Goal: Transaction & Acquisition: Subscribe to service/newsletter

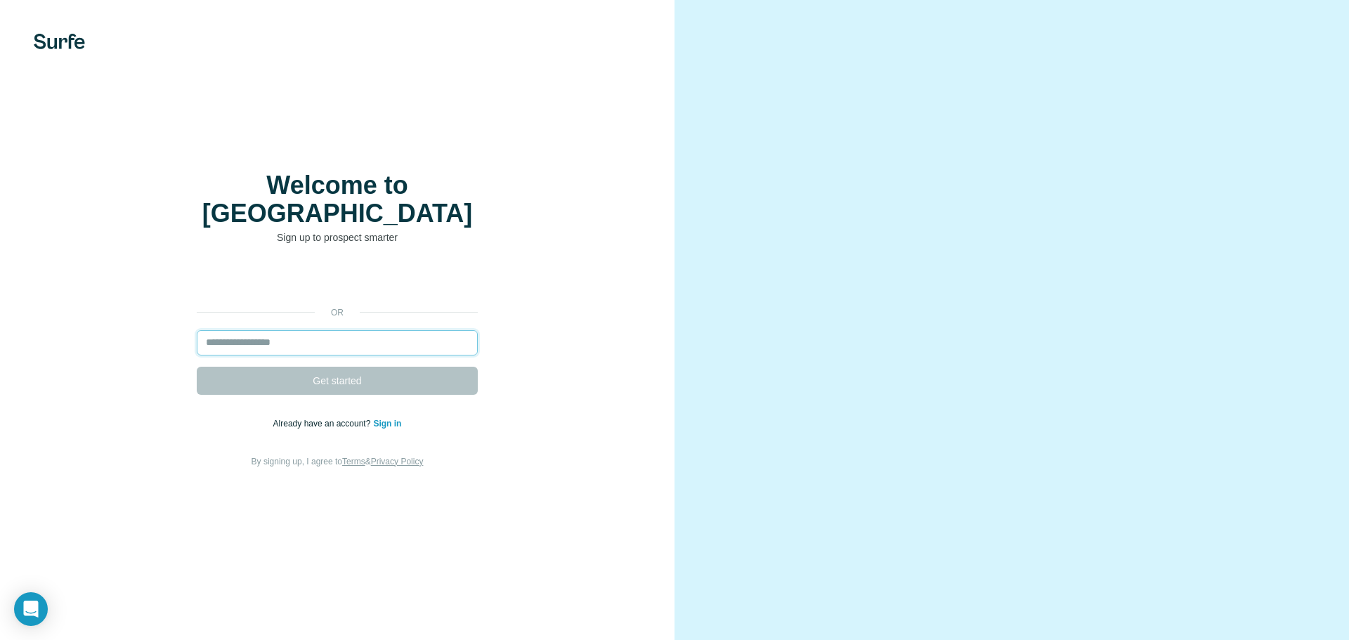
click at [345, 334] on input "email" at bounding box center [337, 342] width 281 height 25
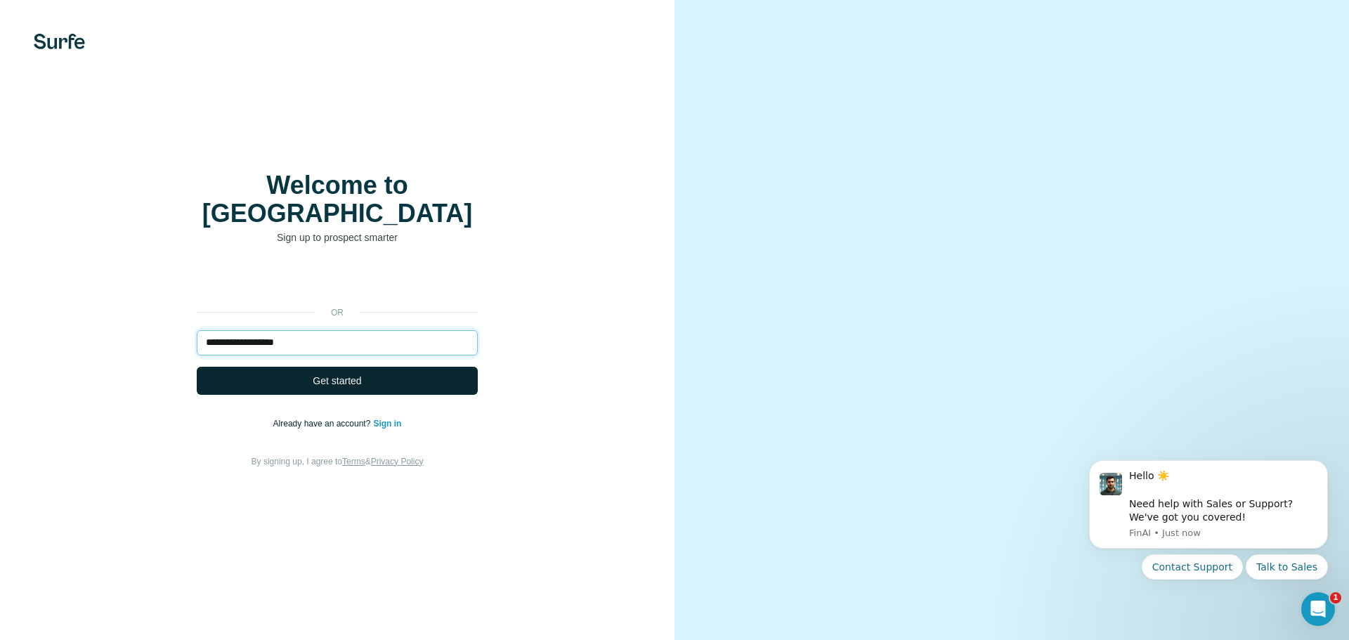
type input "**********"
click at [347, 367] on button "Get started" at bounding box center [337, 381] width 281 height 28
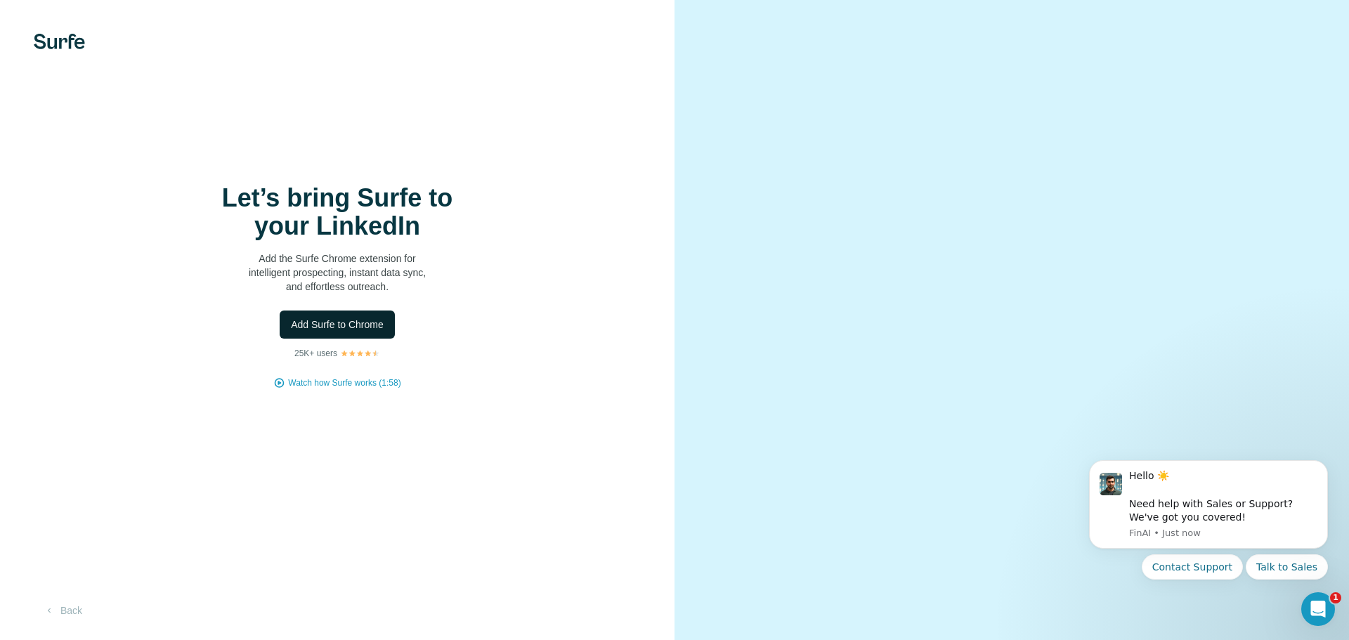
click at [367, 322] on span "Add Surfe to Chrome" at bounding box center [337, 324] width 93 height 14
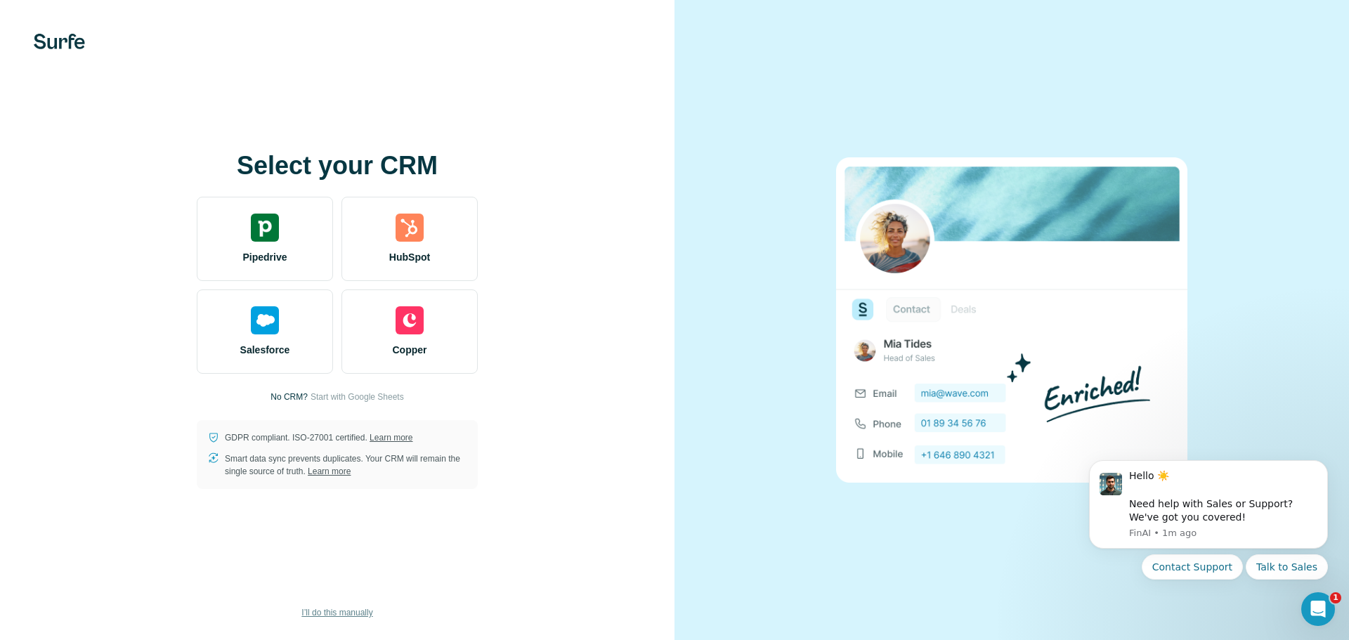
click at [357, 617] on span "I’ll do this manually" at bounding box center [336, 612] width 71 height 13
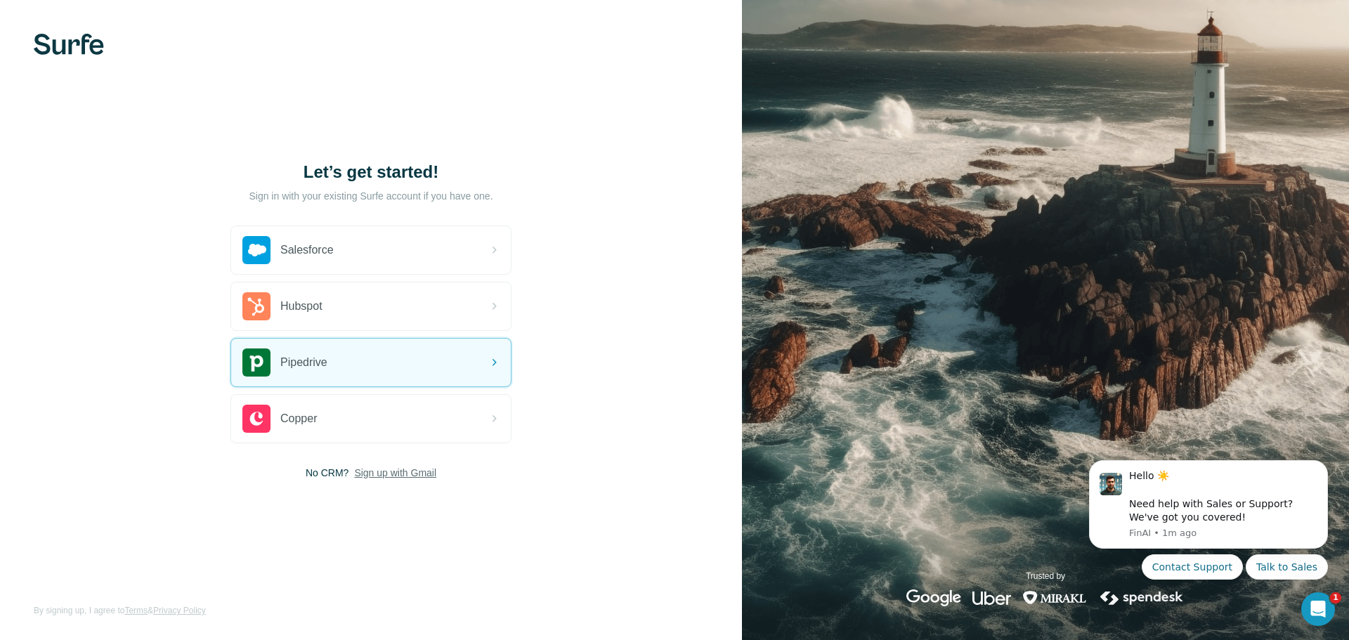
click at [415, 476] on span "Sign up with Gmail" at bounding box center [395, 473] width 82 height 14
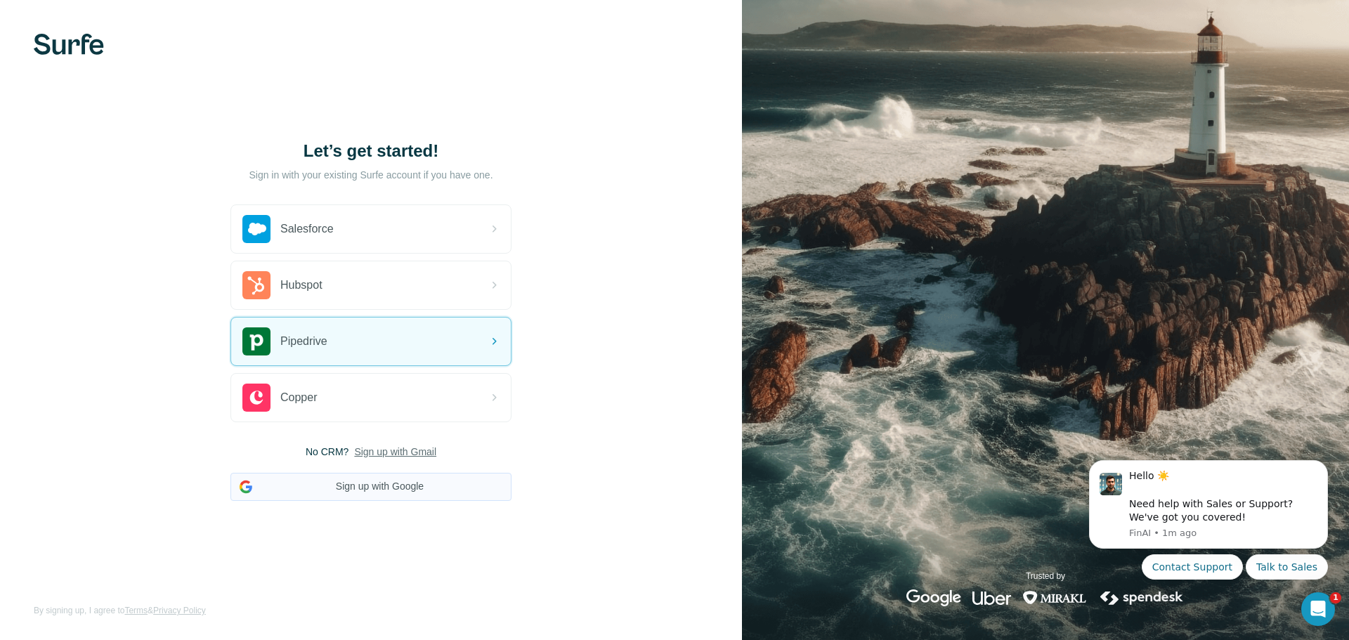
click at [405, 494] on button "Sign up with Google" at bounding box center [370, 487] width 281 height 28
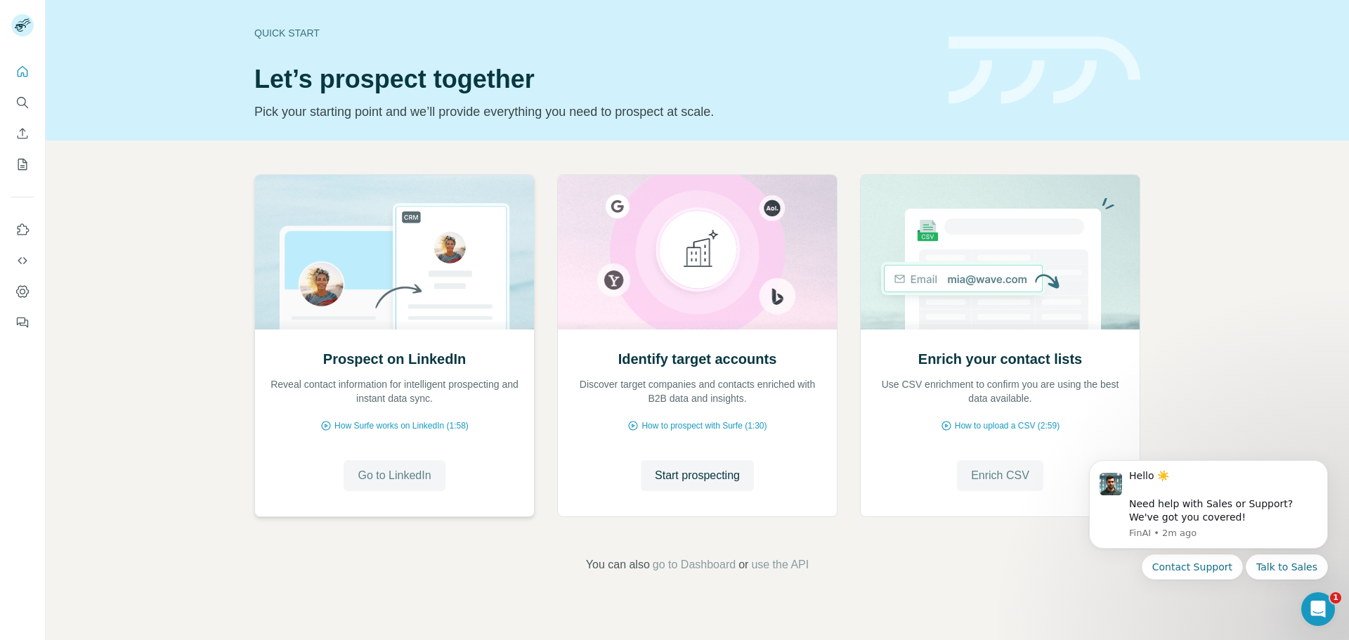
click at [382, 464] on button "Go to LinkedIn" at bounding box center [393, 475] width 101 height 31
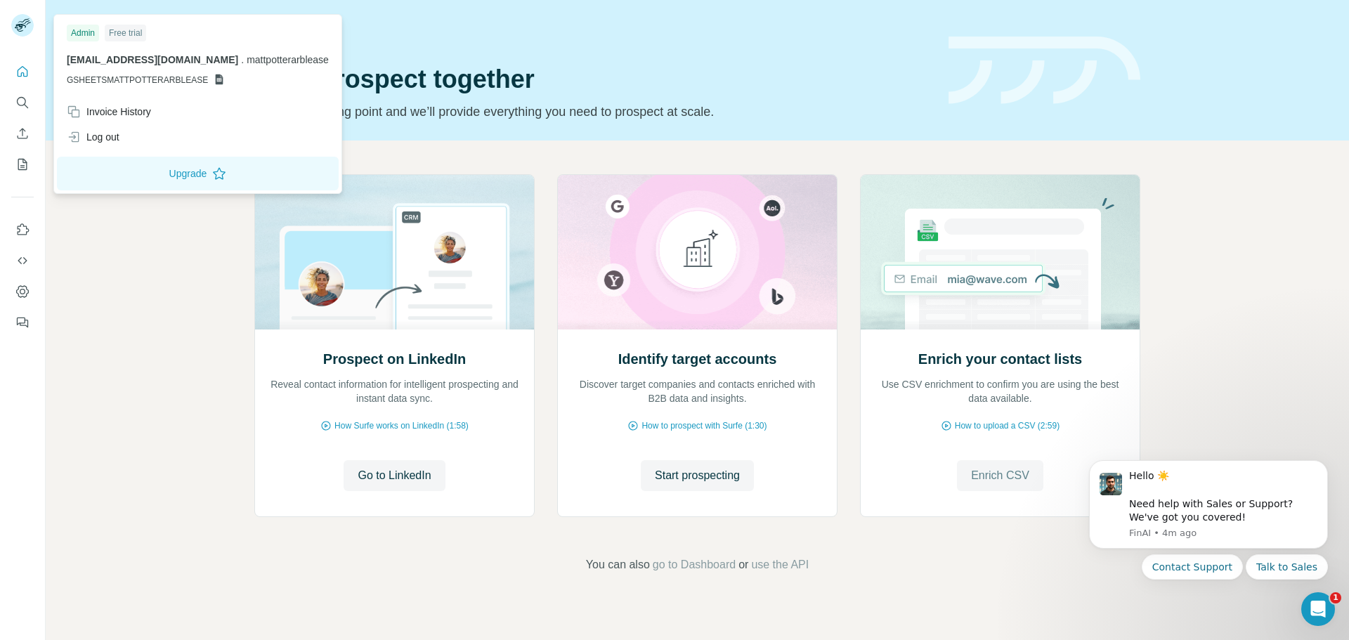
click at [22, 27] on icon at bounding box center [20, 28] width 11 height 8
click at [17, 68] on icon "Quick start" at bounding box center [22, 72] width 14 height 14
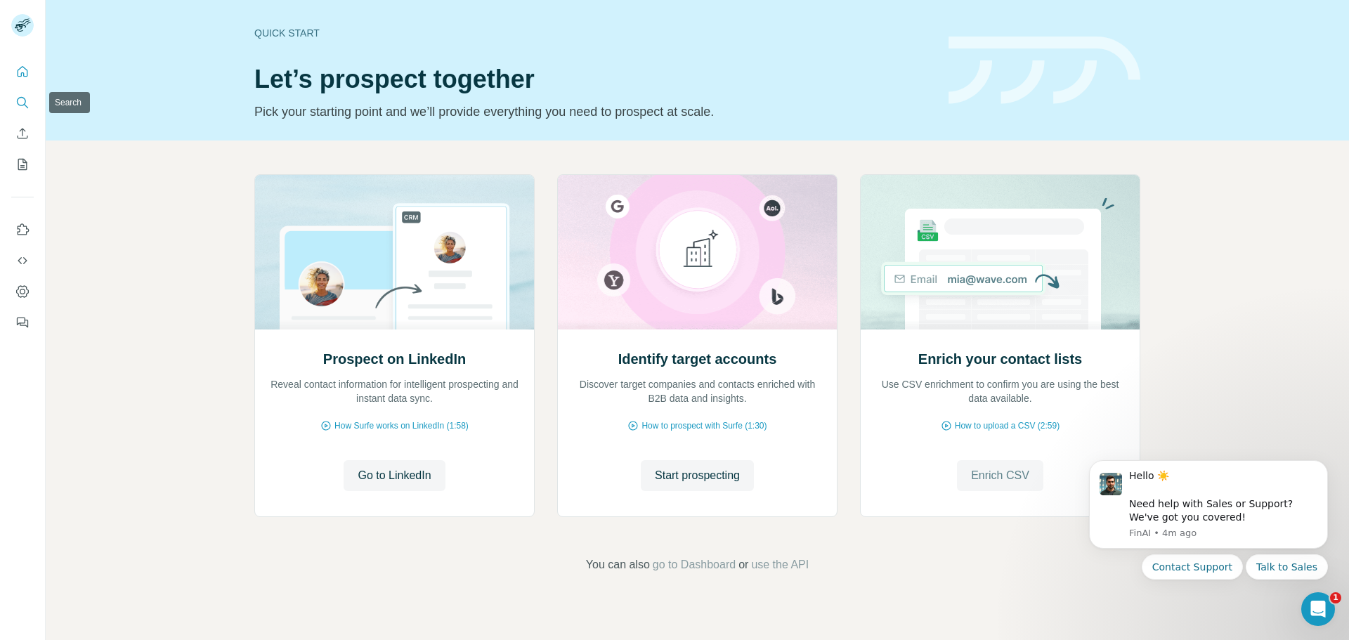
click at [22, 103] on icon "Search" at bounding box center [22, 103] width 14 height 14
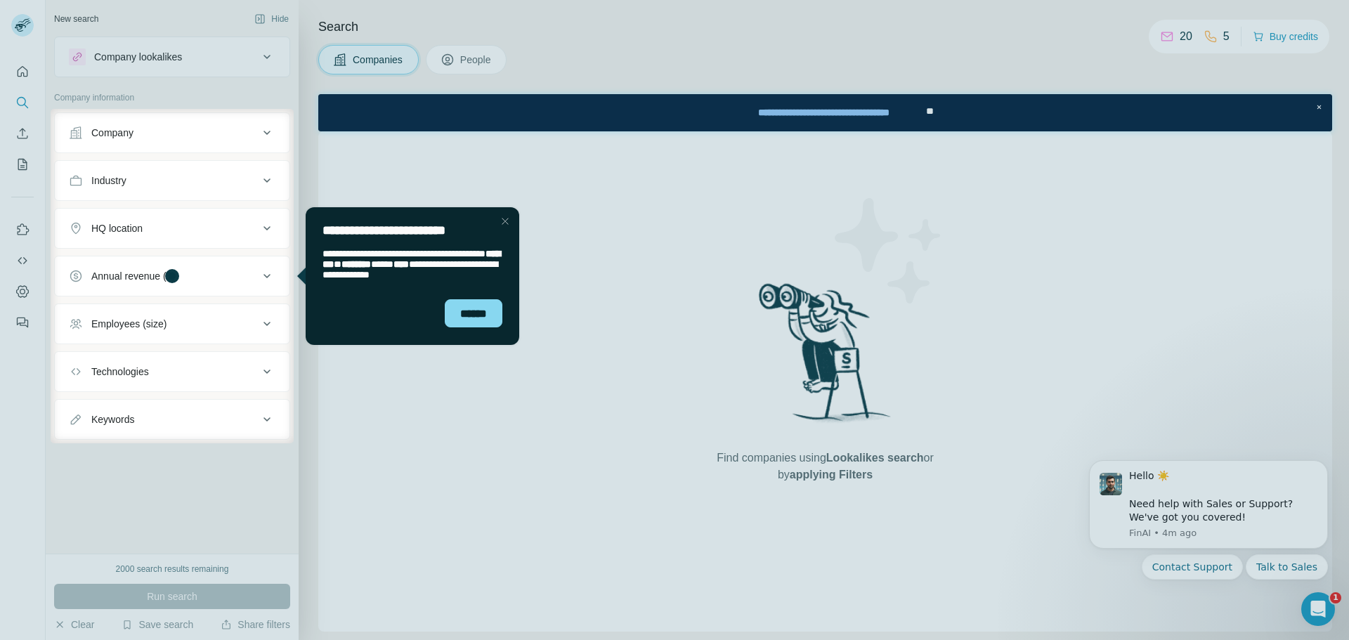
click at [160, 133] on div "Company" at bounding box center [164, 133] width 190 height 14
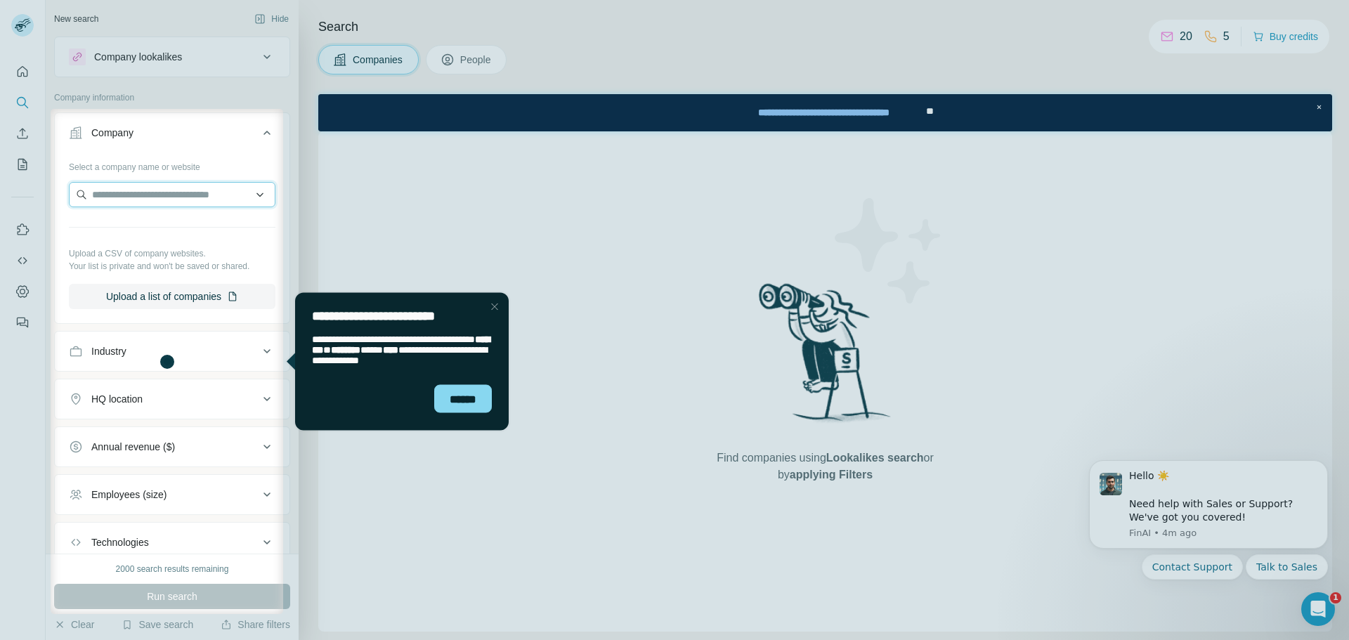
click at [162, 195] on input "text" at bounding box center [172, 194] width 207 height 25
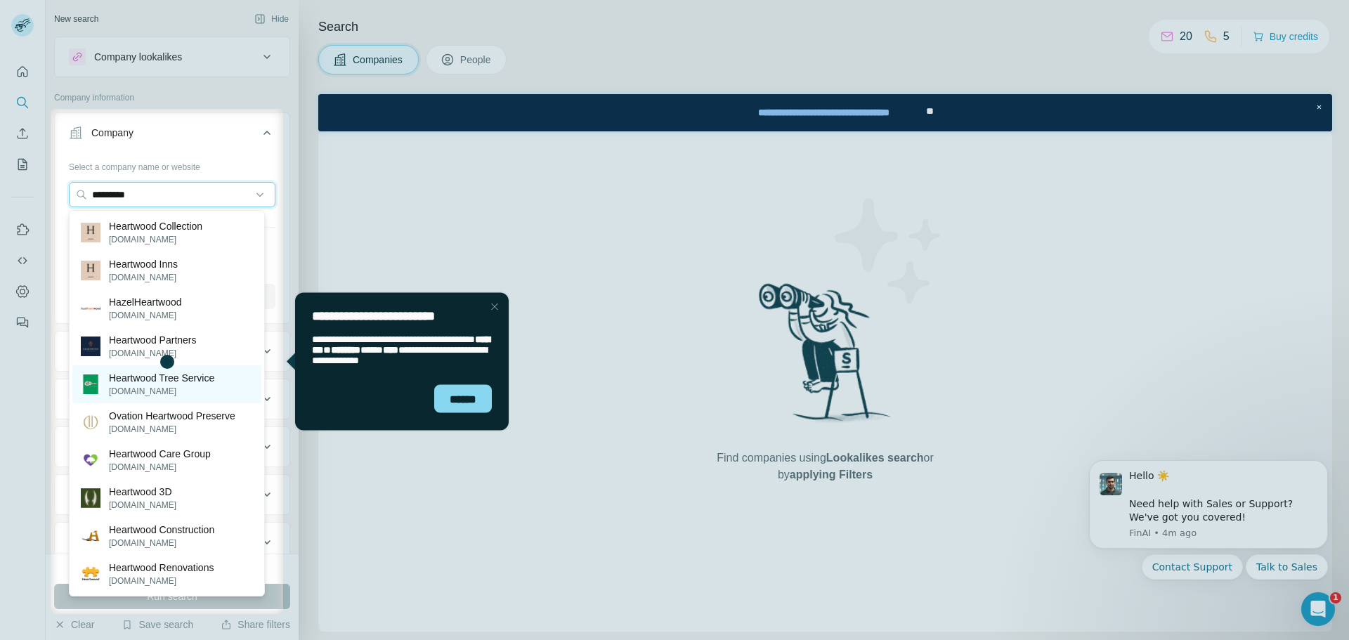
type input "*********"
click at [176, 383] on p "Heartwood Tree Service" at bounding box center [161, 378] width 105 height 14
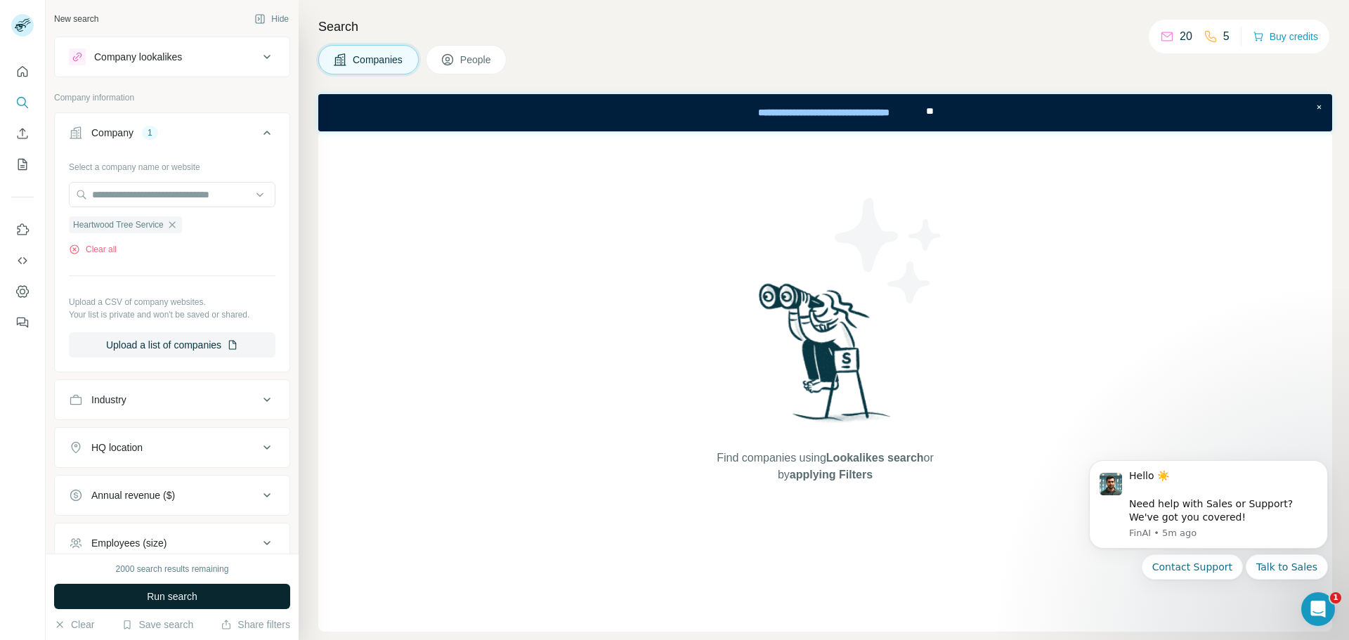
click at [202, 592] on button "Run search" at bounding box center [172, 596] width 236 height 25
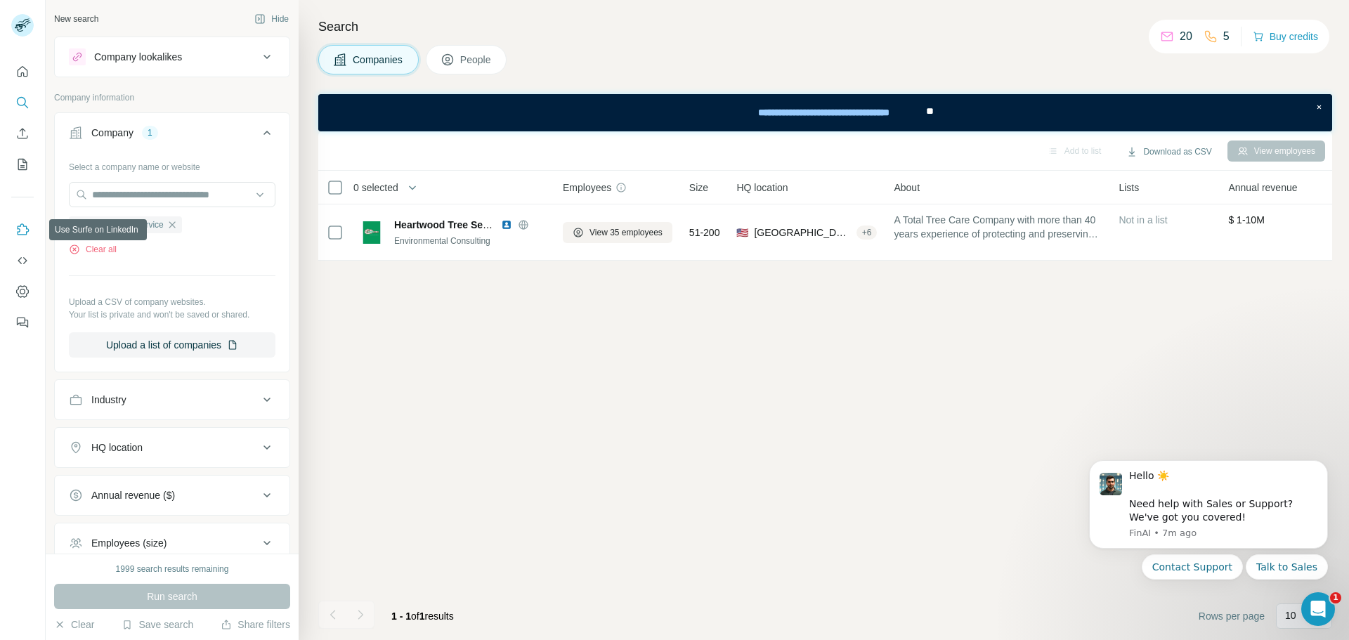
click at [26, 232] on icon "Use Surfe on LinkedIn" at bounding box center [24, 228] width 12 height 11
